Goal: Information Seeking & Learning: Learn about a topic

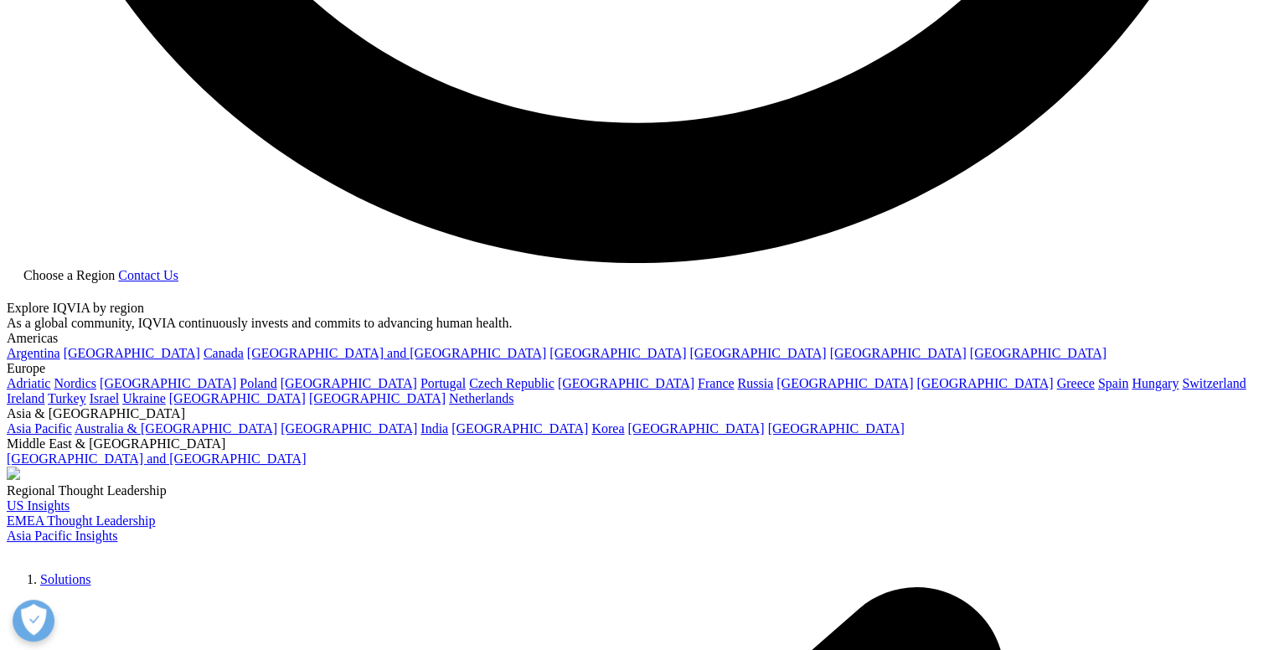
scroll to position [3556, 0]
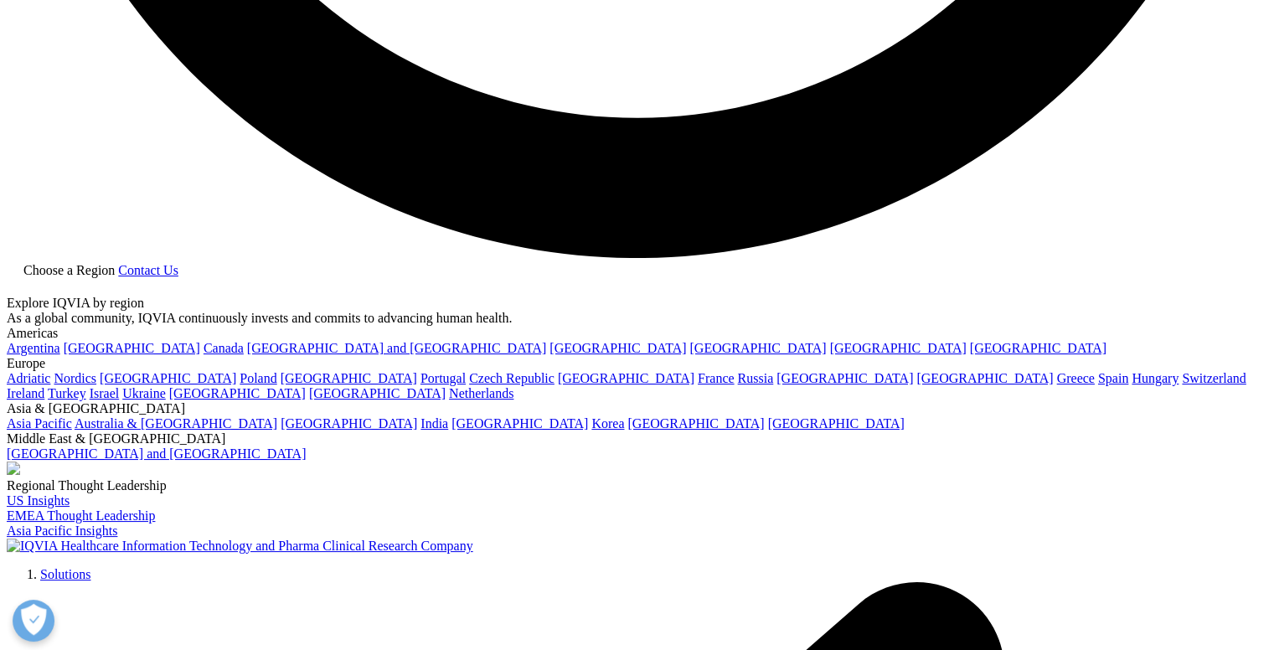
drag, startPoint x: 349, startPoint y: 230, endPoint x: 416, endPoint y: 246, distance: 68.7
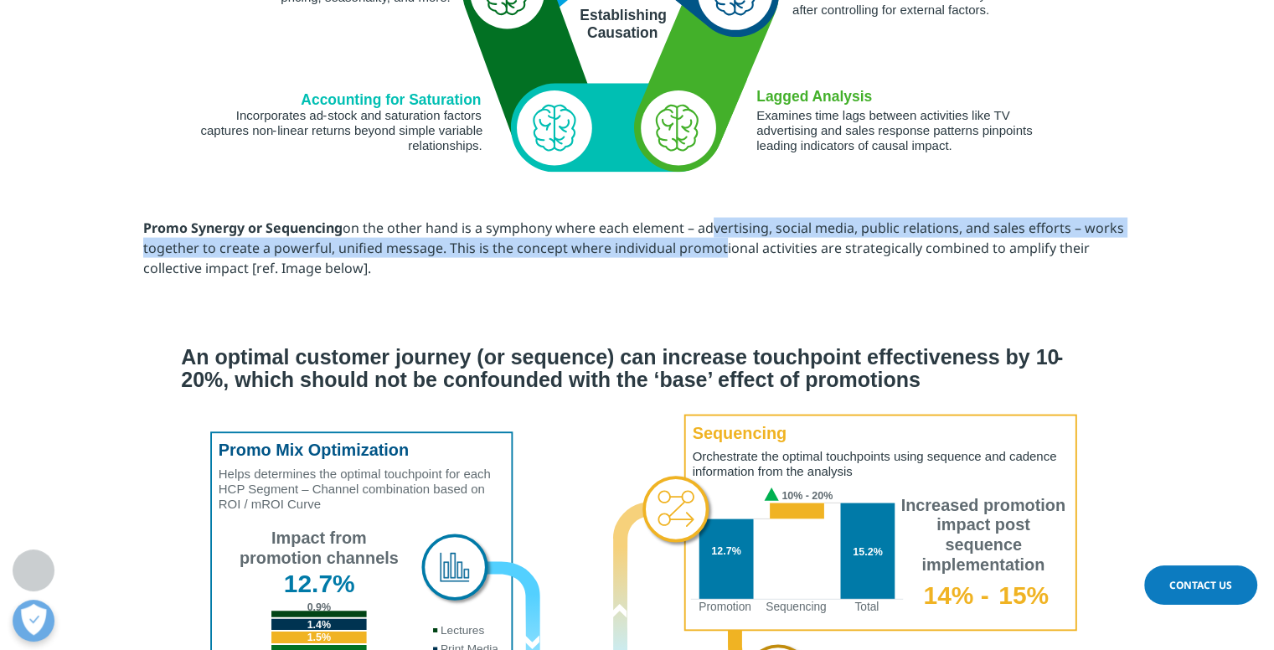
drag, startPoint x: 702, startPoint y: 234, endPoint x: 717, endPoint y: 245, distance: 18.6
click at [717, 245] on p "Promo Synergy or Sequencing on the other hand is a symphony where each element …" at bounding box center [637, 254] width 989 height 73
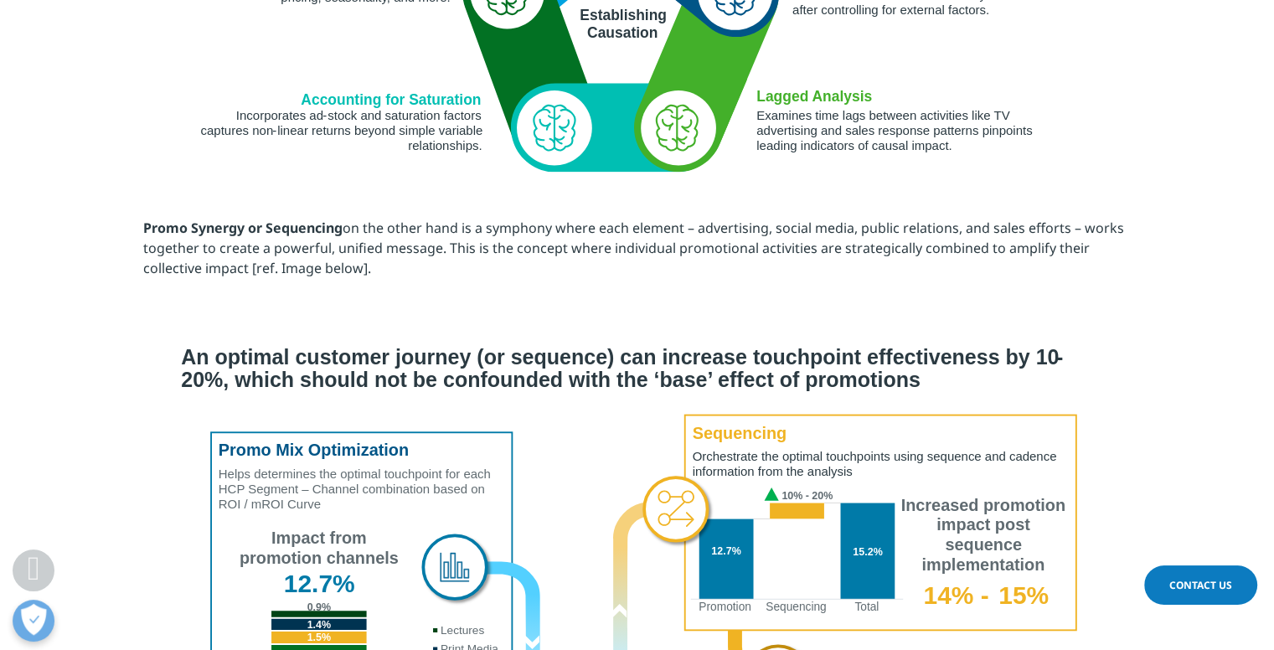
drag, startPoint x: 444, startPoint y: 248, endPoint x: 466, endPoint y: 269, distance: 30.2
click at [466, 269] on p "Promo Synergy or Sequencing on the other hand is a symphony where each element …" at bounding box center [637, 254] width 989 height 73
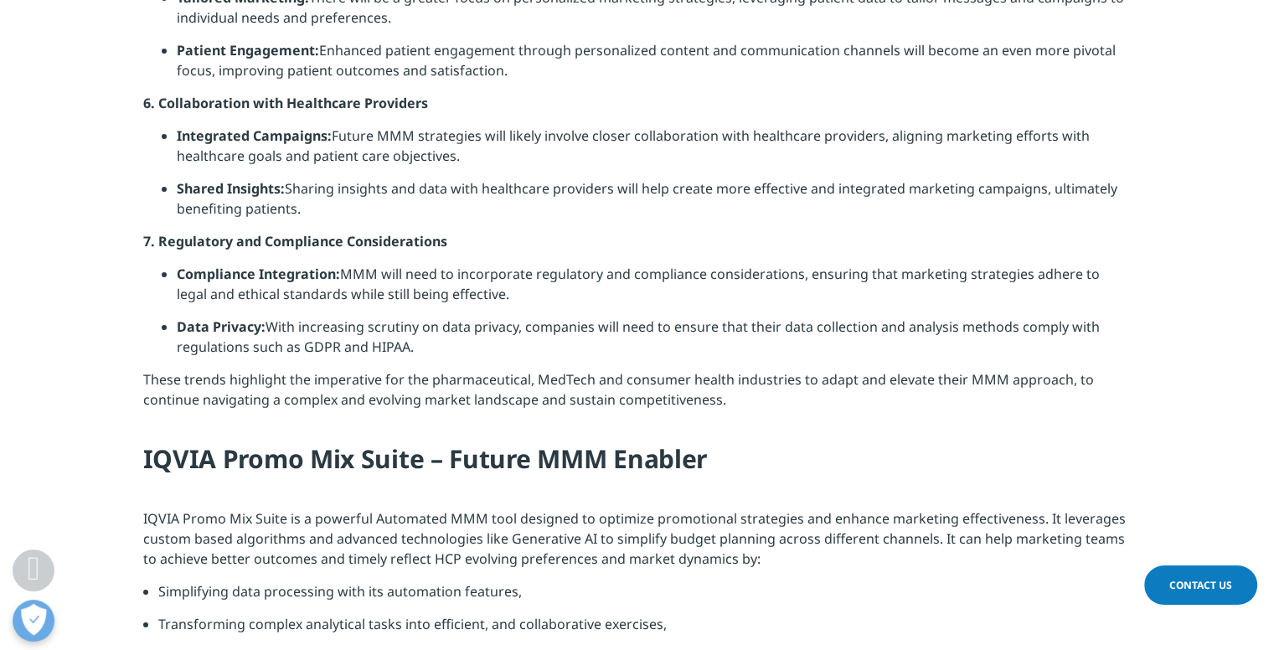
scroll to position [5157, 0]
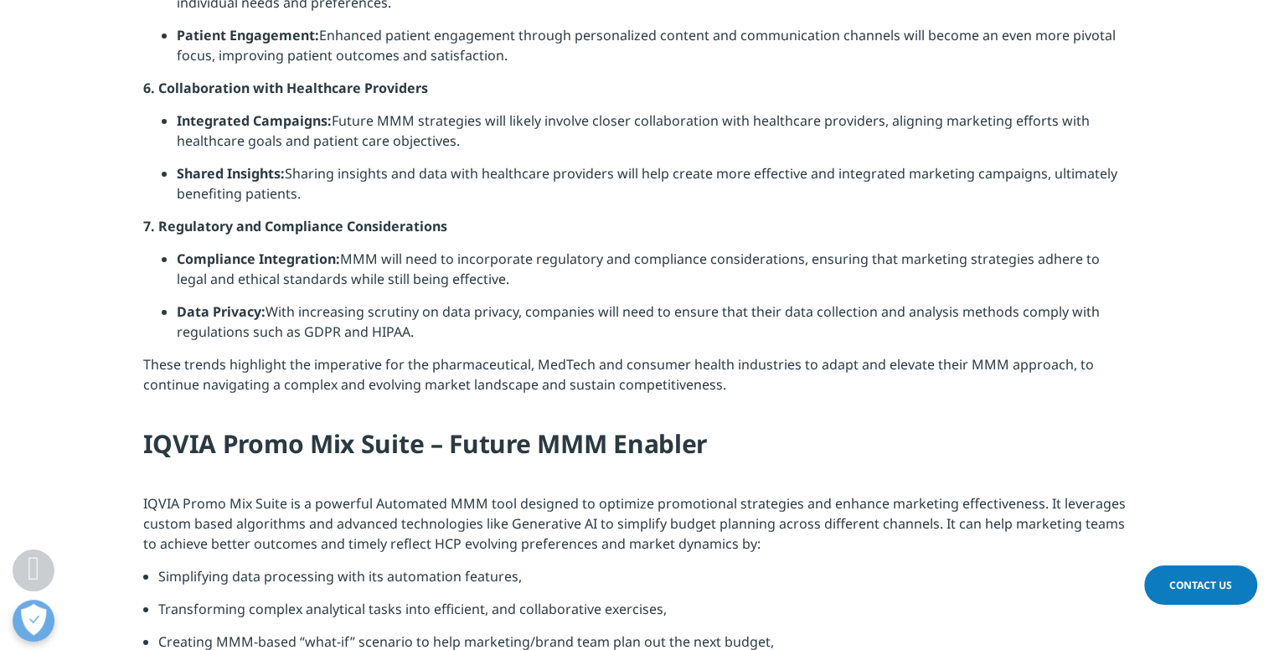
click at [494, 184] on li "Shared Insights: Sharing insights and data with healthcare providers will help …" at bounding box center [654, 189] width 955 height 53
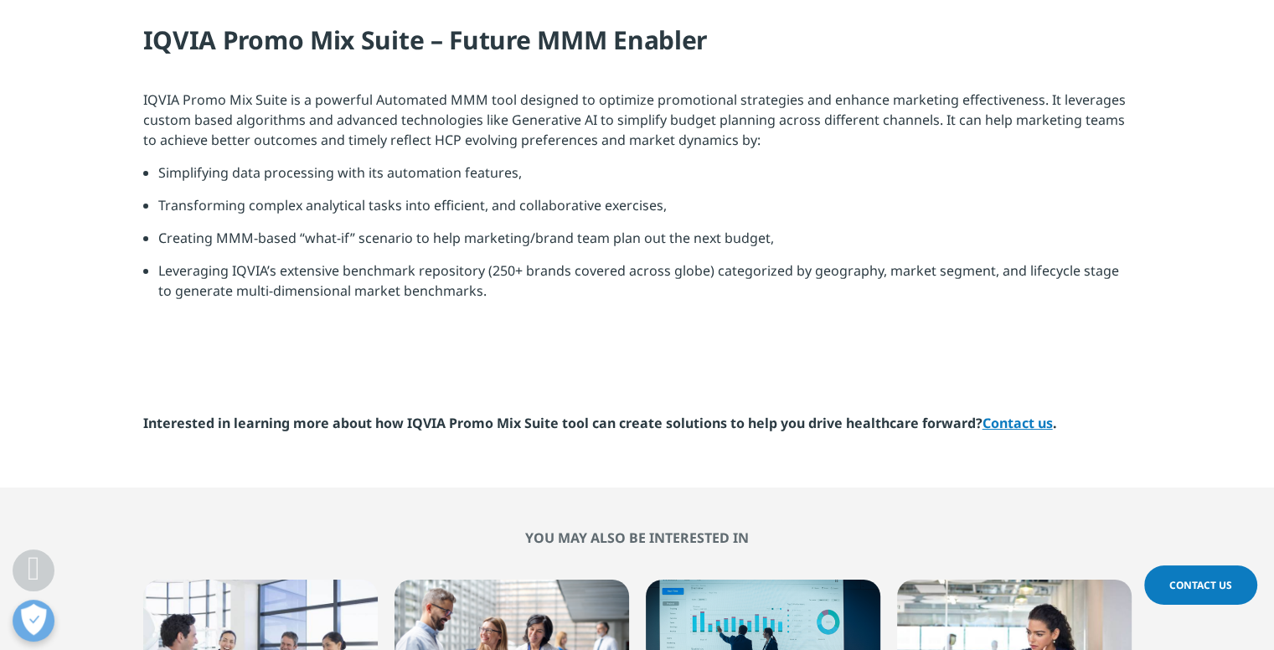
scroll to position [5564, 0]
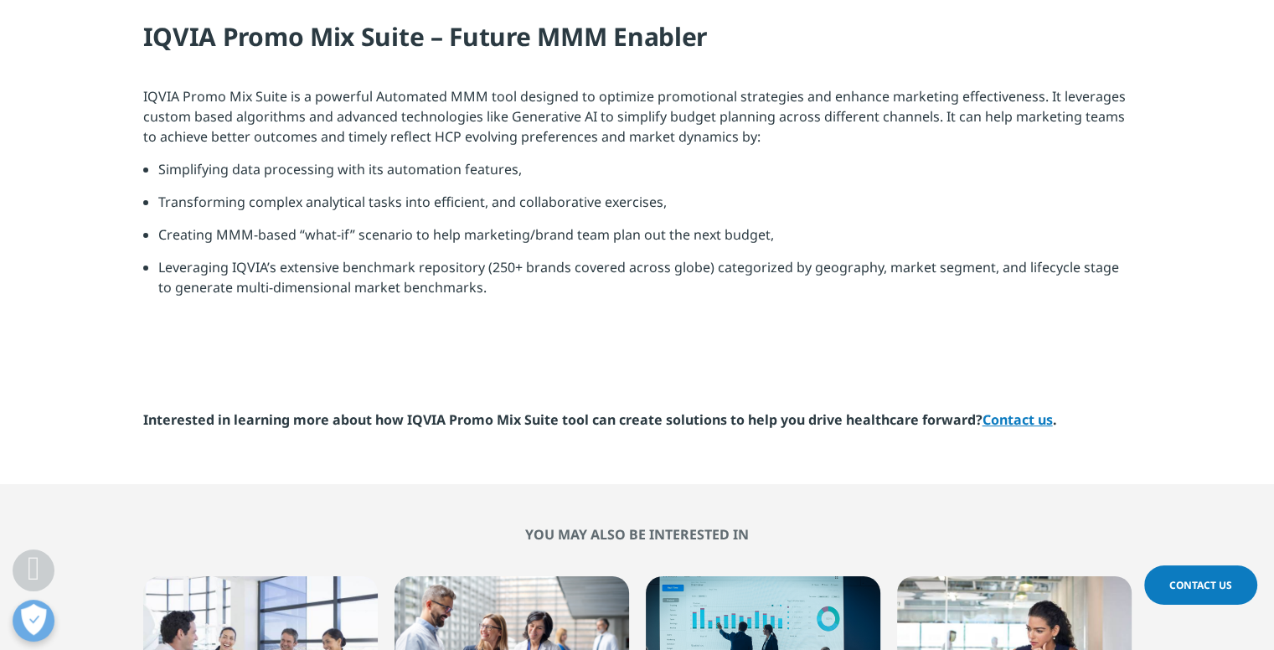
click at [494, 184] on li "Simplifying data processing with its automation features," at bounding box center [645, 175] width 974 height 33
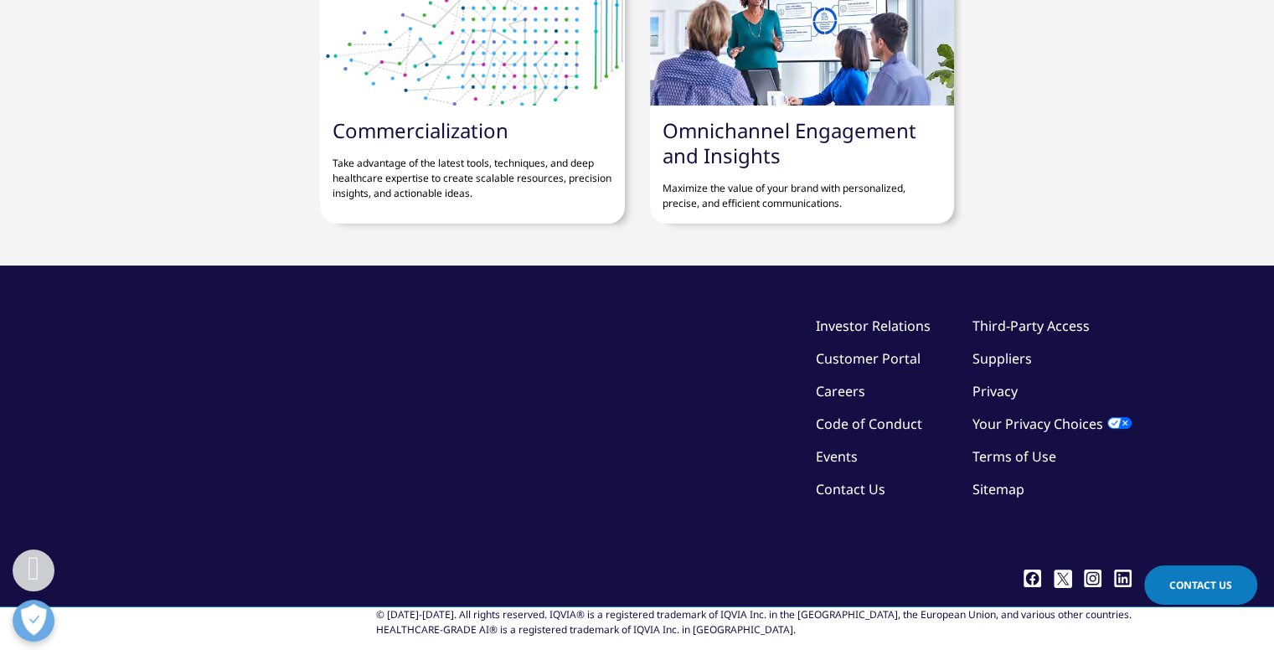
scroll to position [6744, 0]
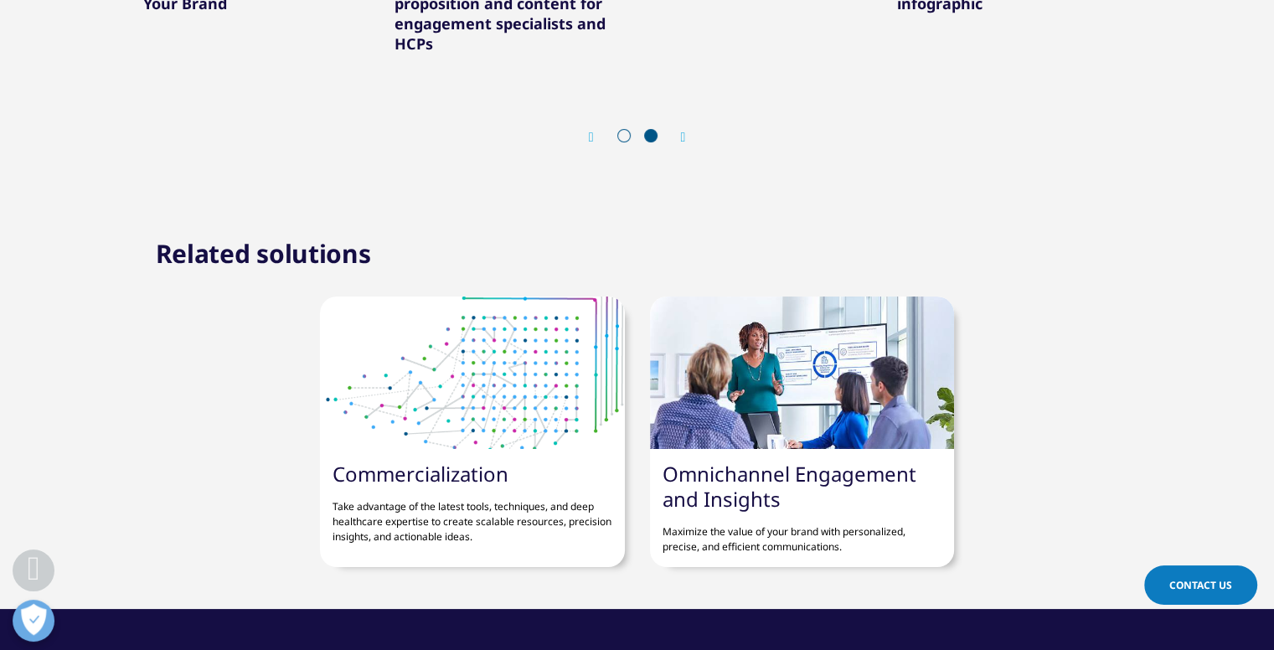
scroll to position [6367, 0]
